Goal: Find specific page/section: Find specific page/section

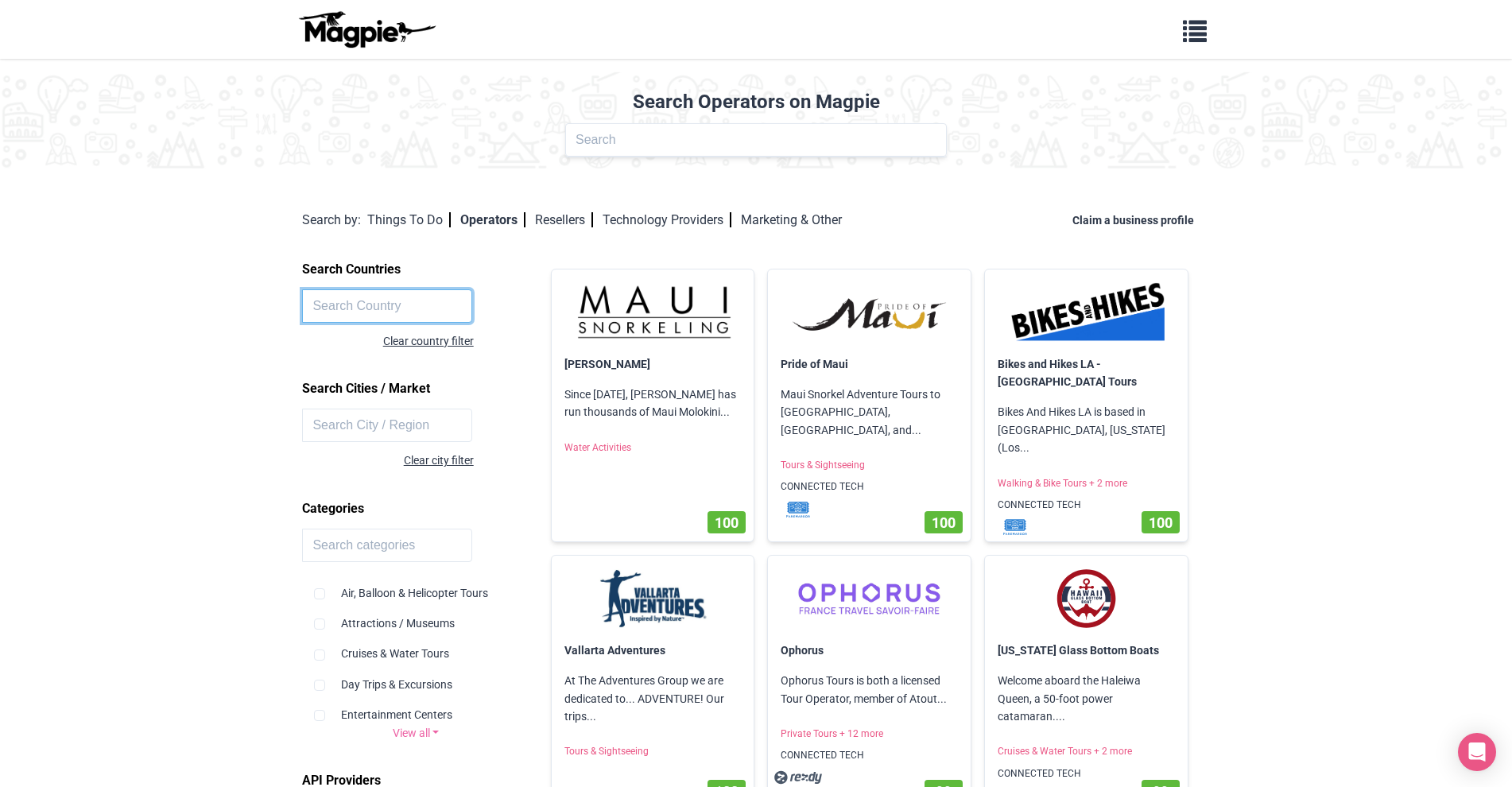
click at [374, 307] on input "text" at bounding box center [387, 306] width 170 height 34
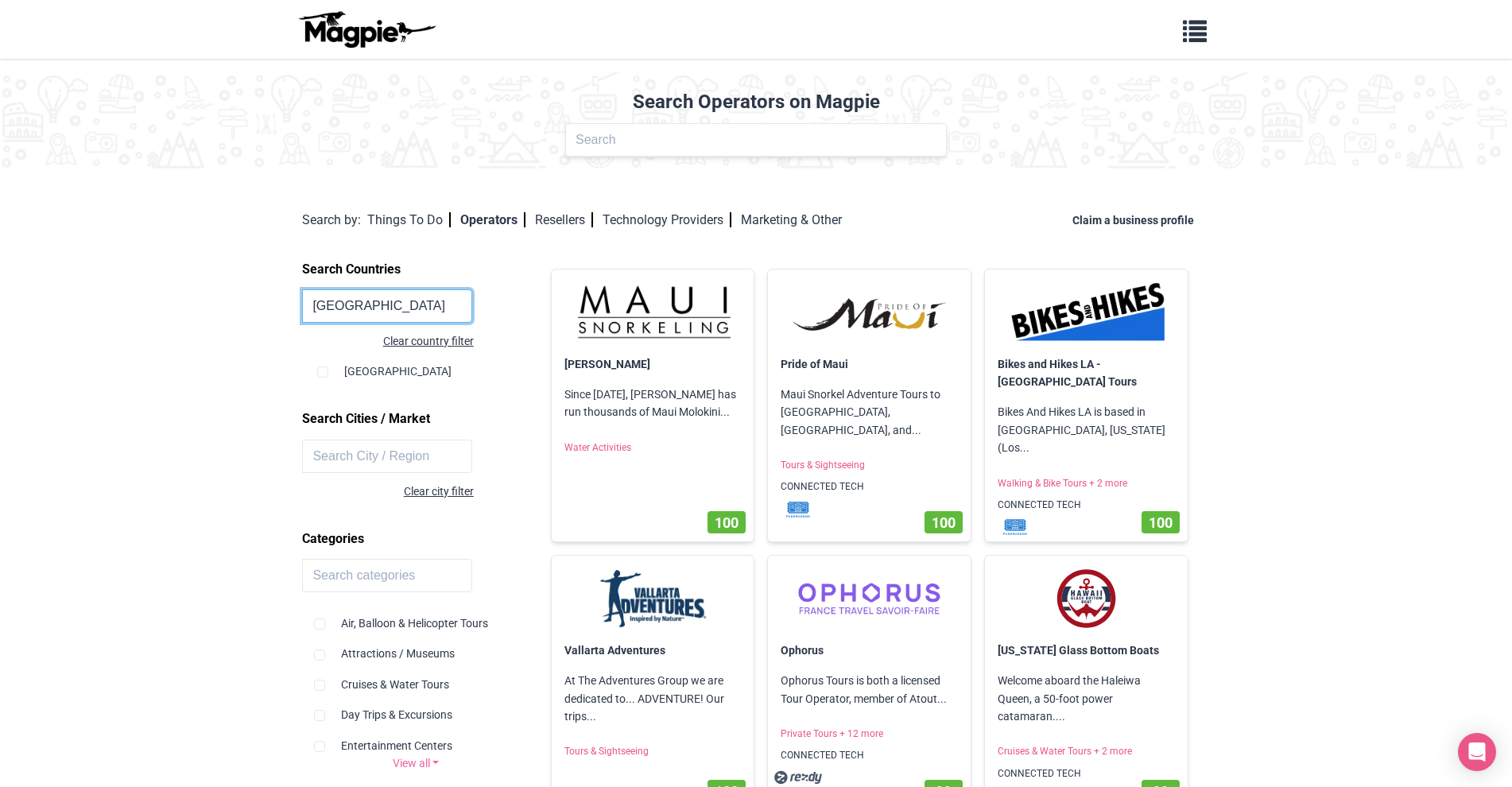
type input "Nepal"
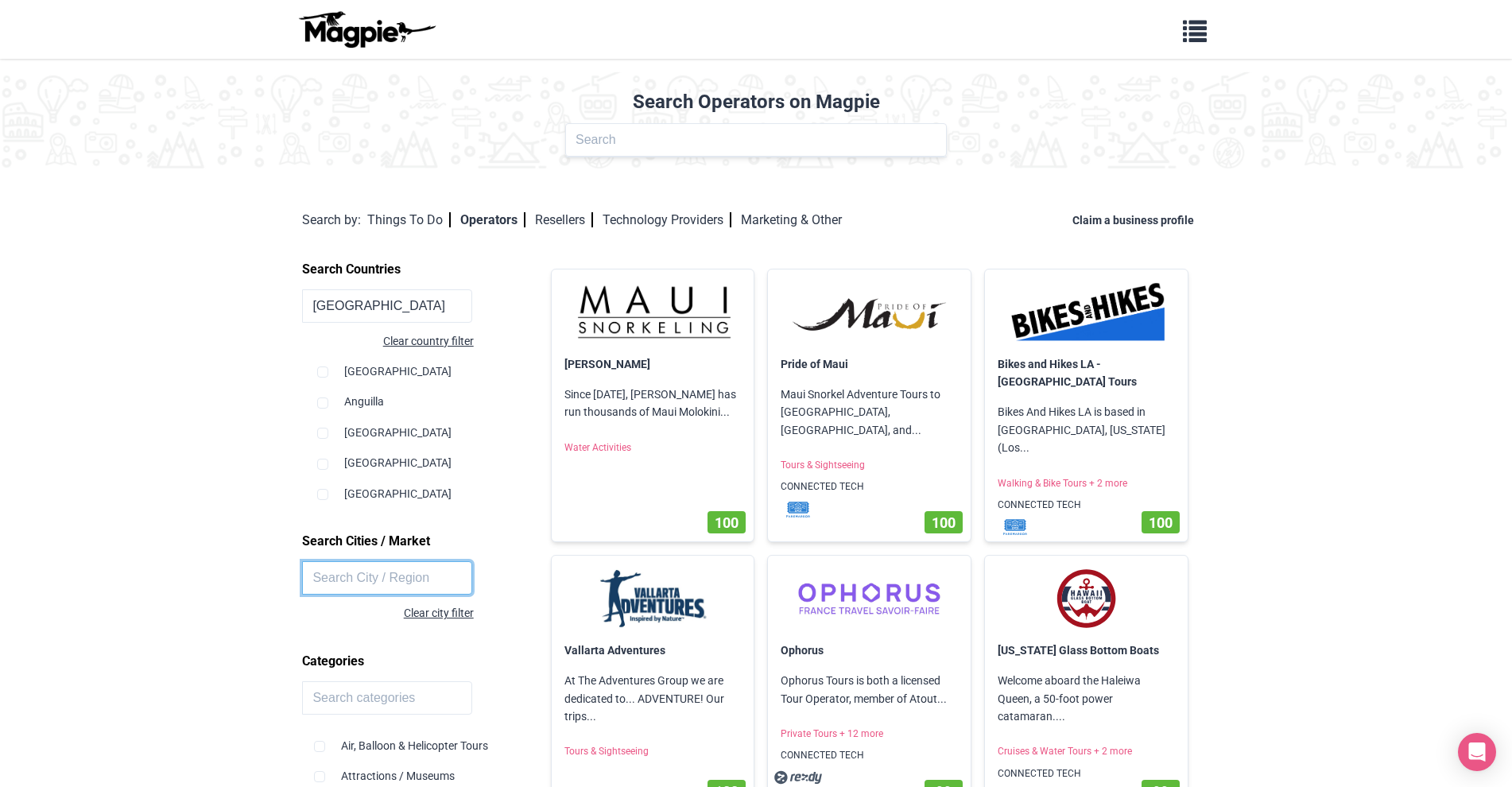
click at [401, 584] on input "text" at bounding box center [387, 578] width 170 height 34
type input "Pokhara"
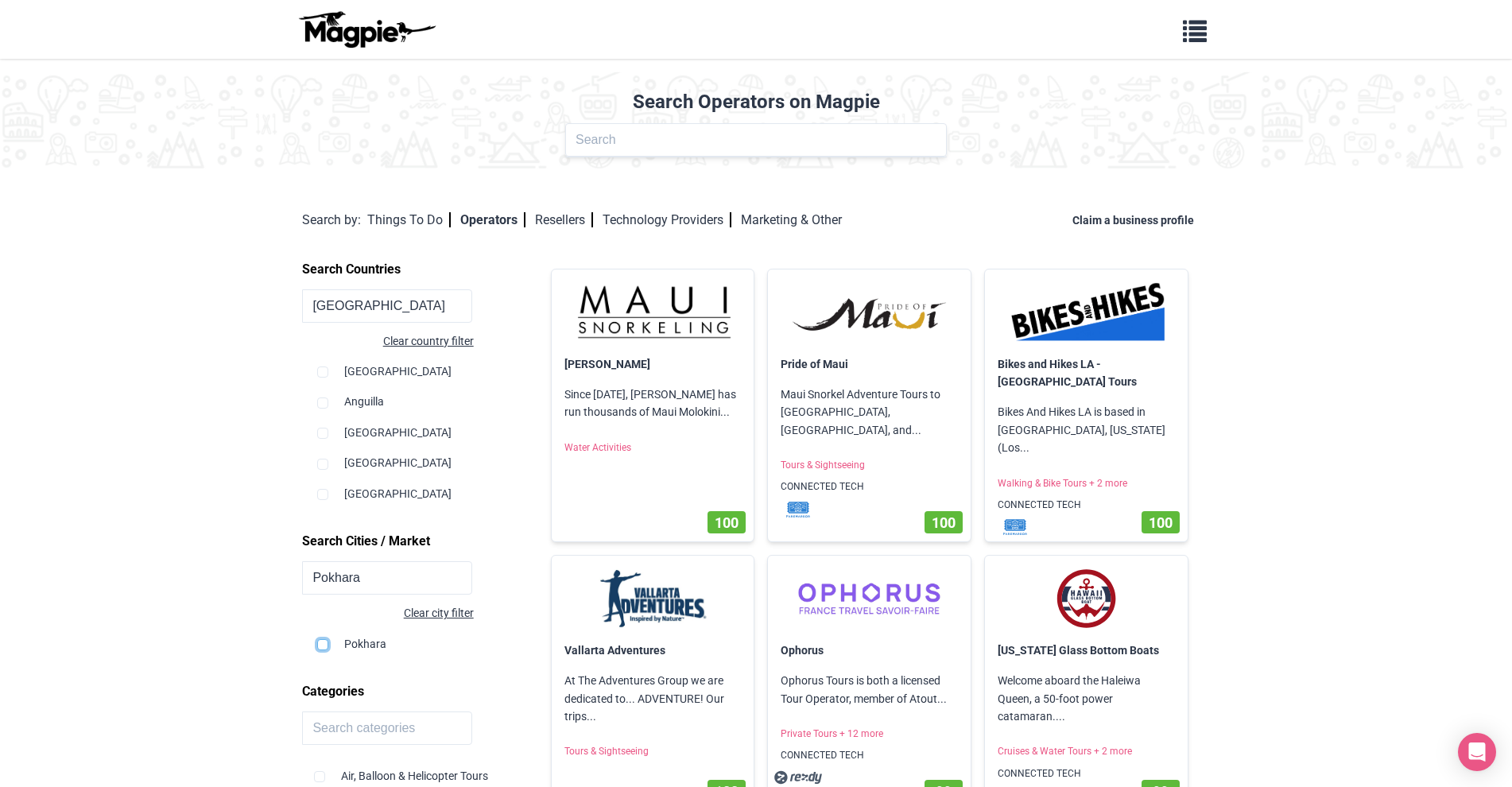
click at [322, 647] on input "checkbox" at bounding box center [323, 645] width 11 height 11
checkbox input "true"
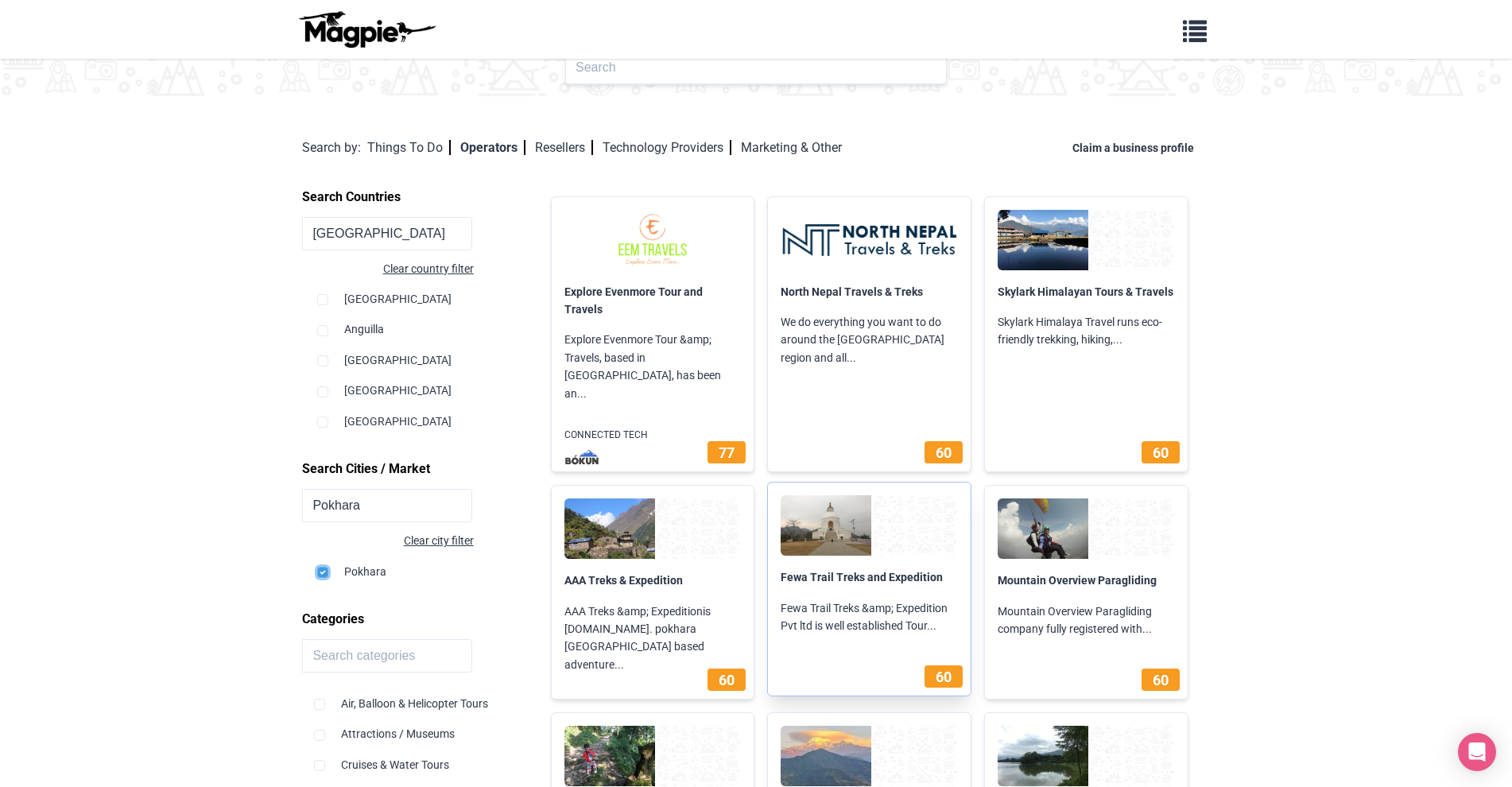
scroll to position [71, 0]
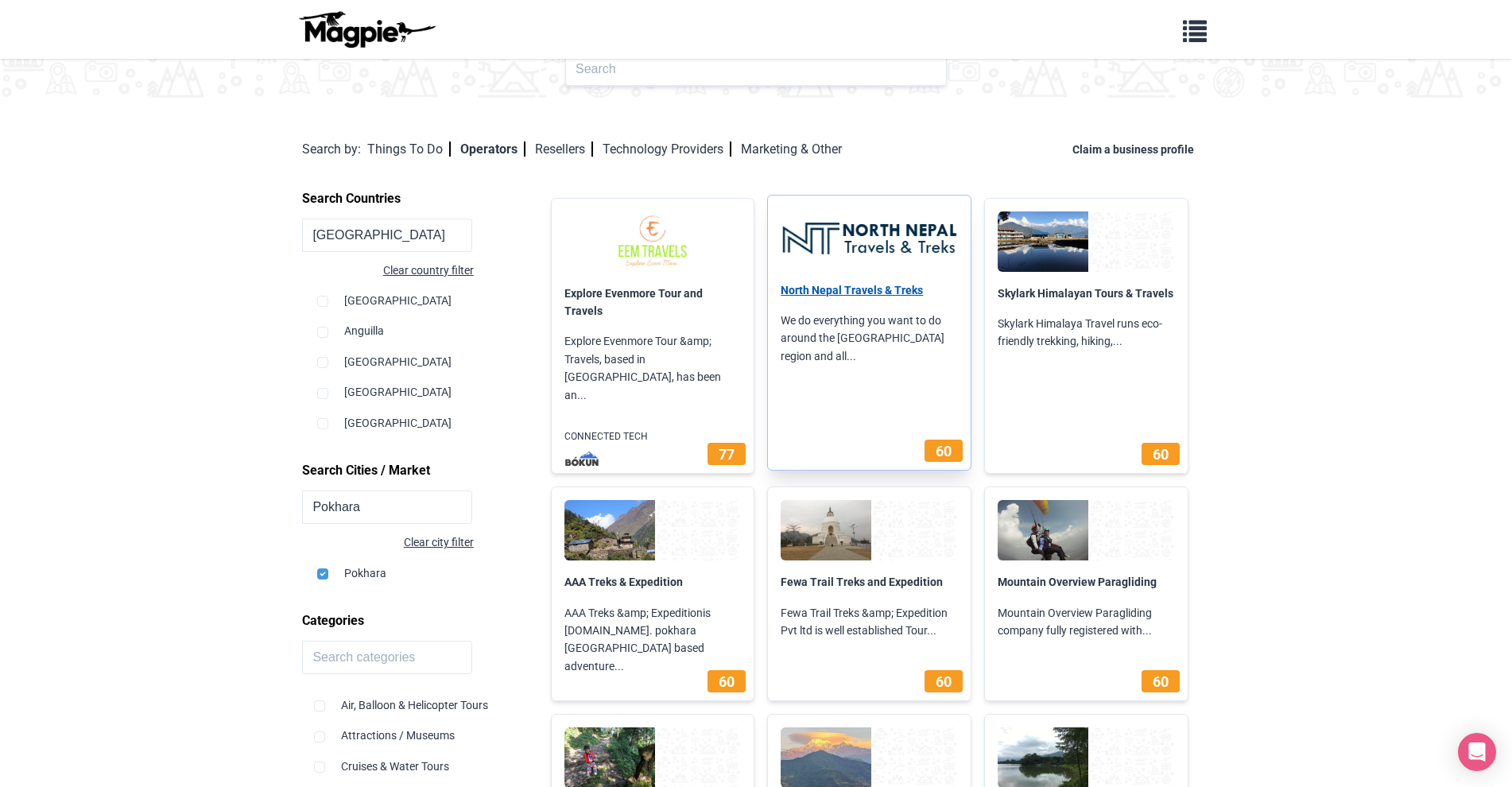
click at [874, 291] on link "North Nepal Travels & Treks" at bounding box center [851, 290] width 142 height 12
click at [677, 427] on p "CONNECTED TECH" at bounding box center [653, 433] width 202 height 27
click at [719, 443] on span "77" at bounding box center [727, 451] width 16 height 17
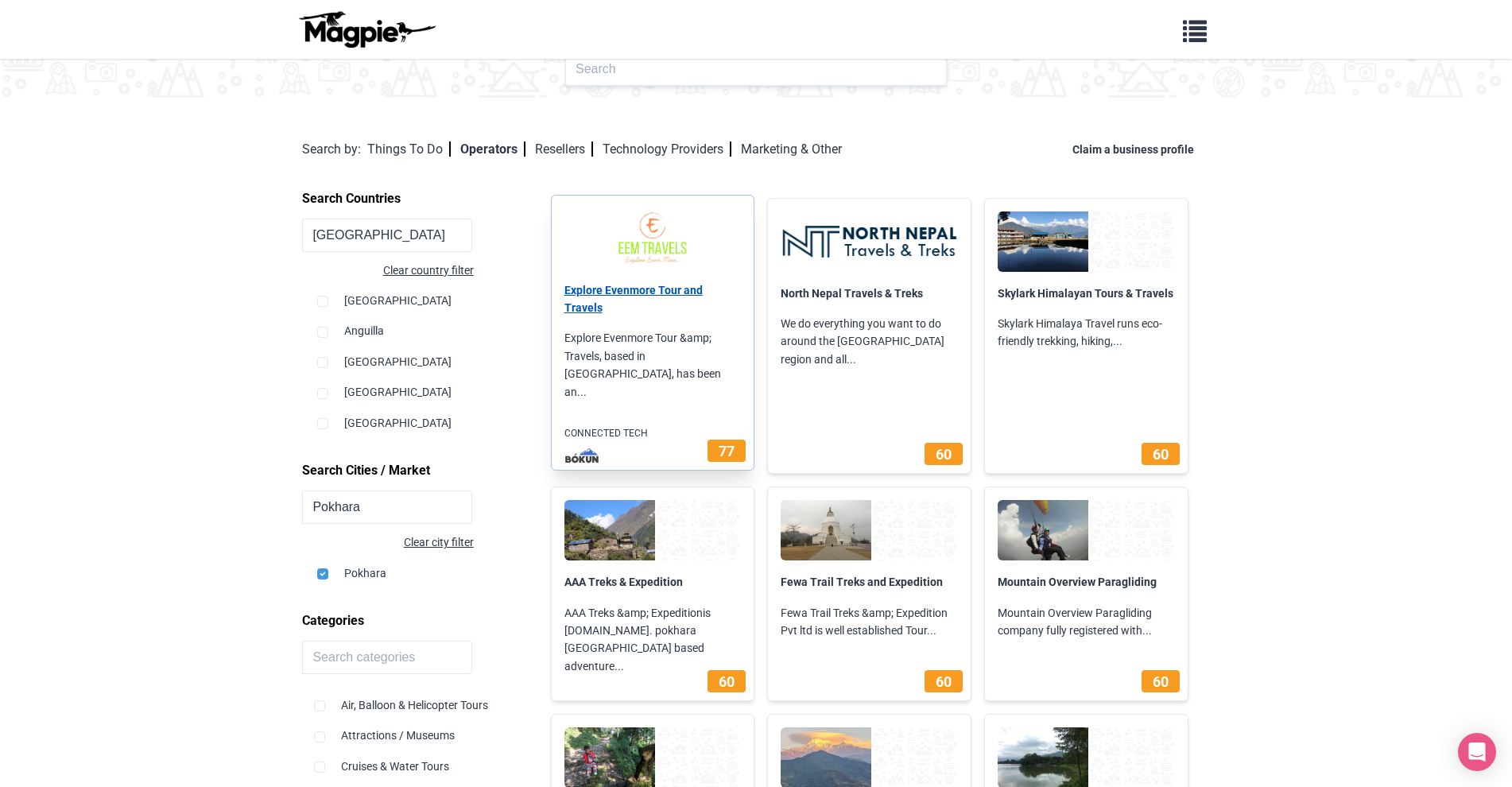
click at [661, 287] on link "Explore Evenmore Tour and Travels" at bounding box center [633, 299] width 138 height 30
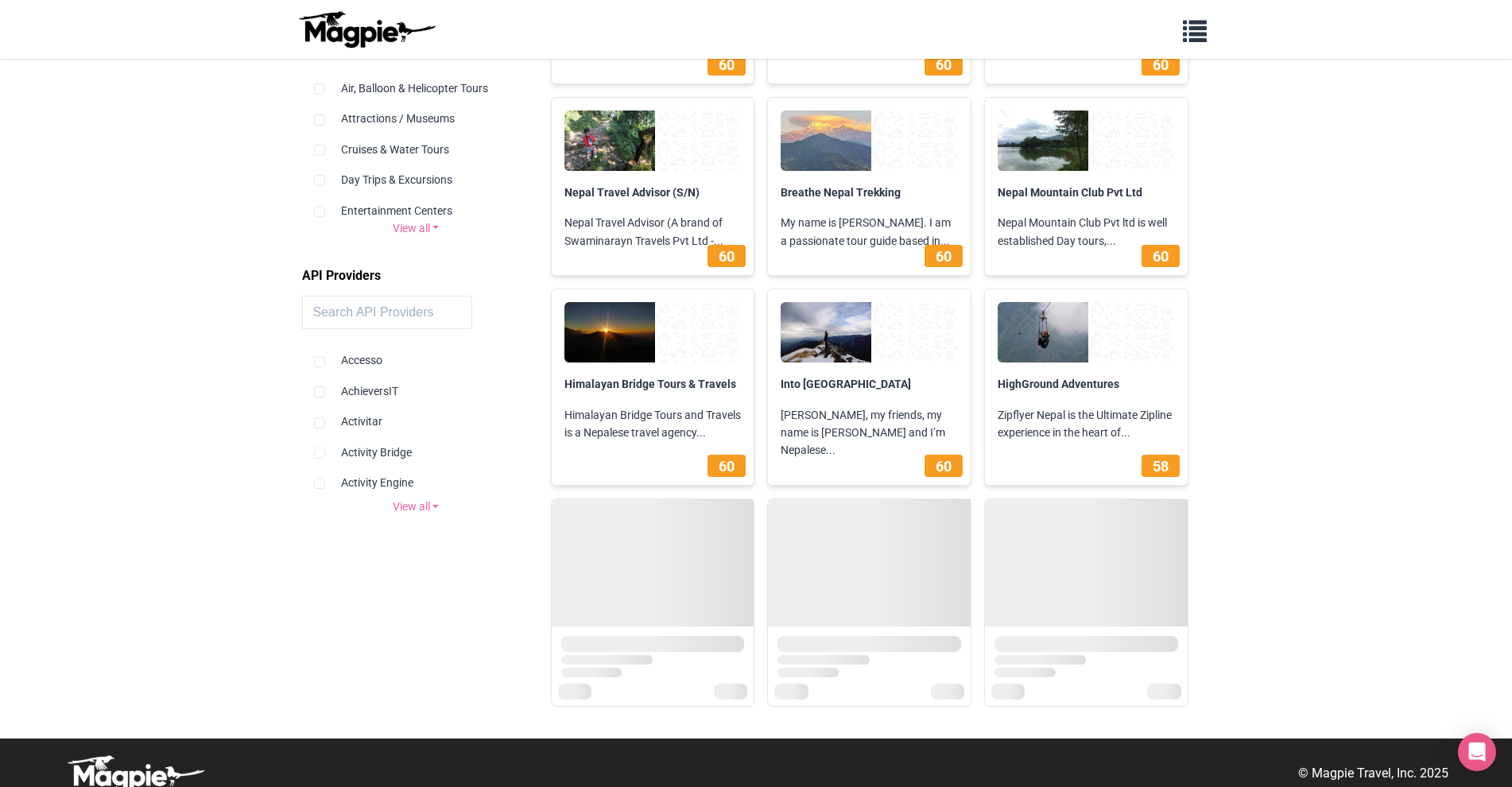
scroll to position [0, 0]
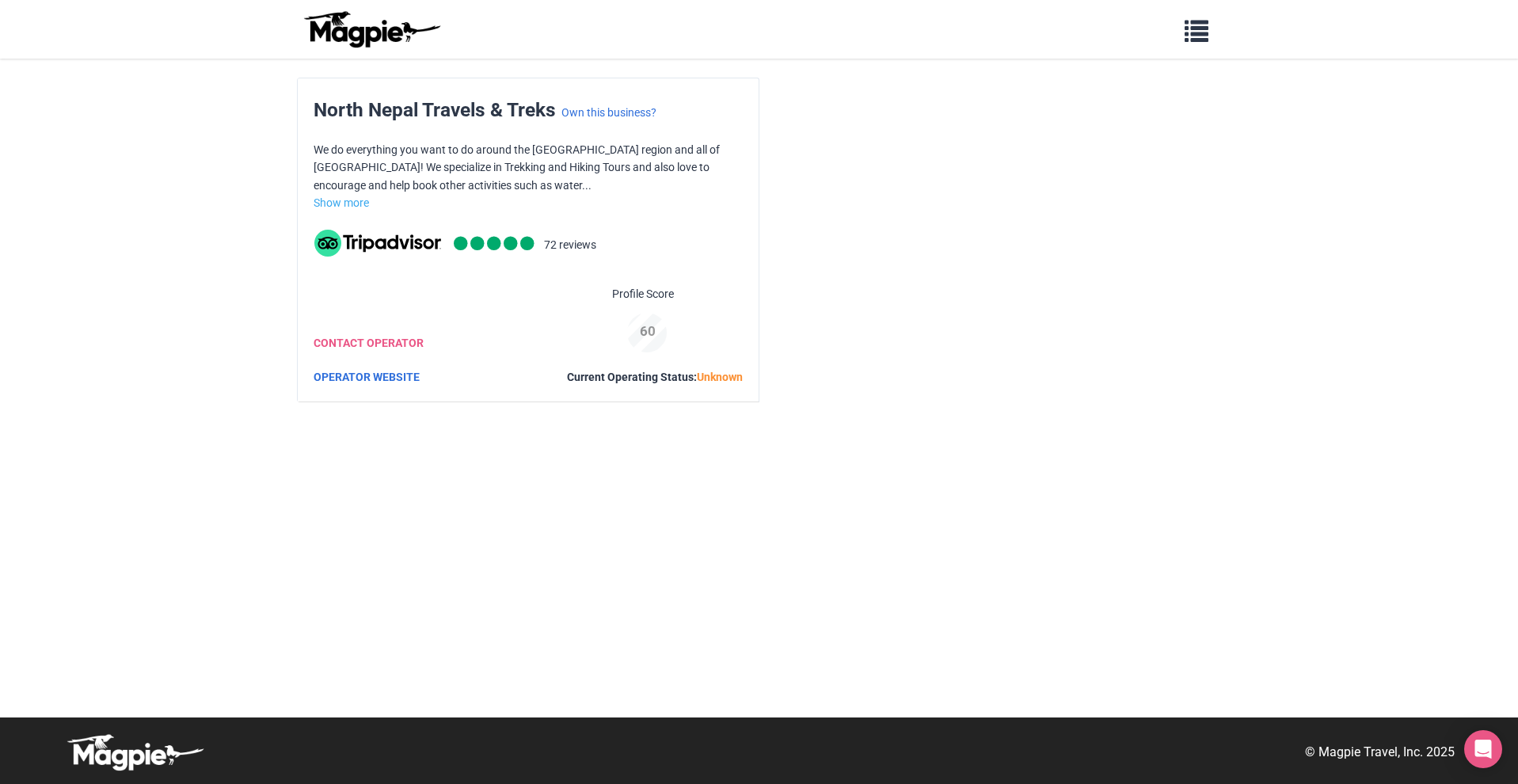
click at [725, 374] on span "Unknown" at bounding box center [720, 377] width 46 height 12
click at [663, 378] on div "Current Operating Status: Unknown" at bounding box center [655, 377] width 176 height 18
click at [396, 381] on link "OPERATOR WEBSITE" at bounding box center [367, 377] width 106 height 12
